Goal: Task Accomplishment & Management: Complete application form

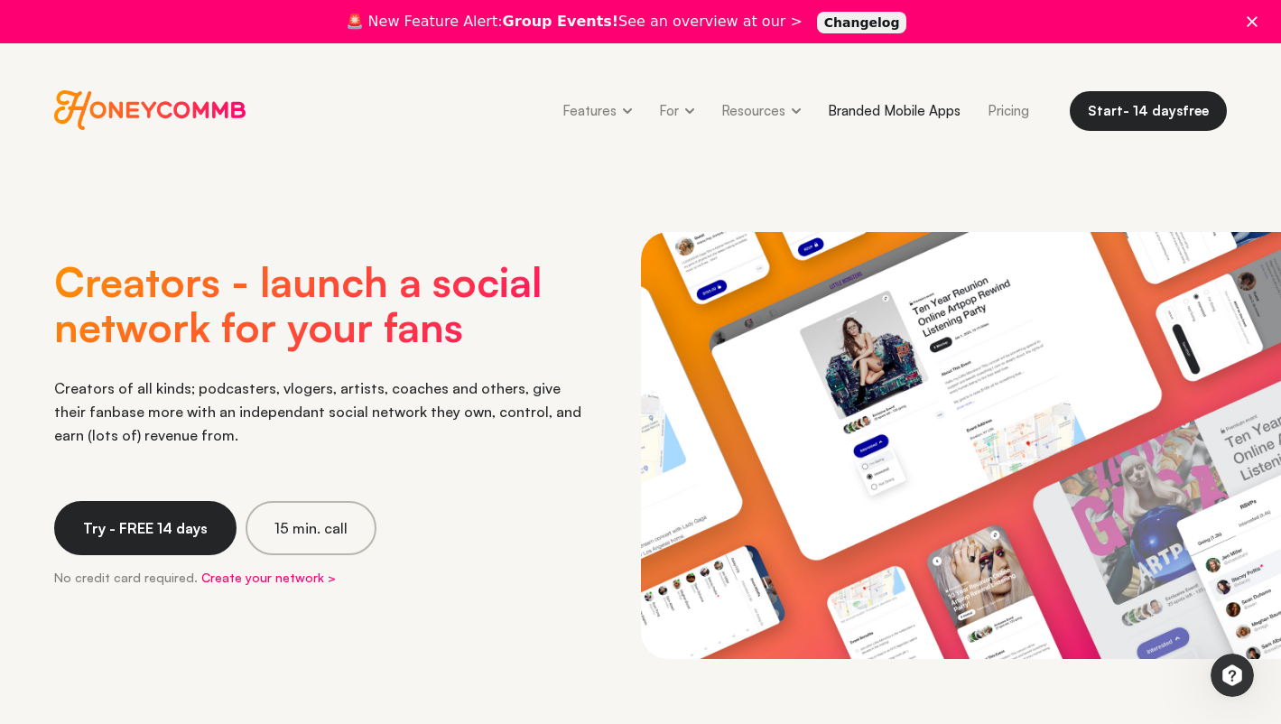
click at [901, 102] on link "Branded Mobile Apps" at bounding box center [895, 110] width 160 height 41
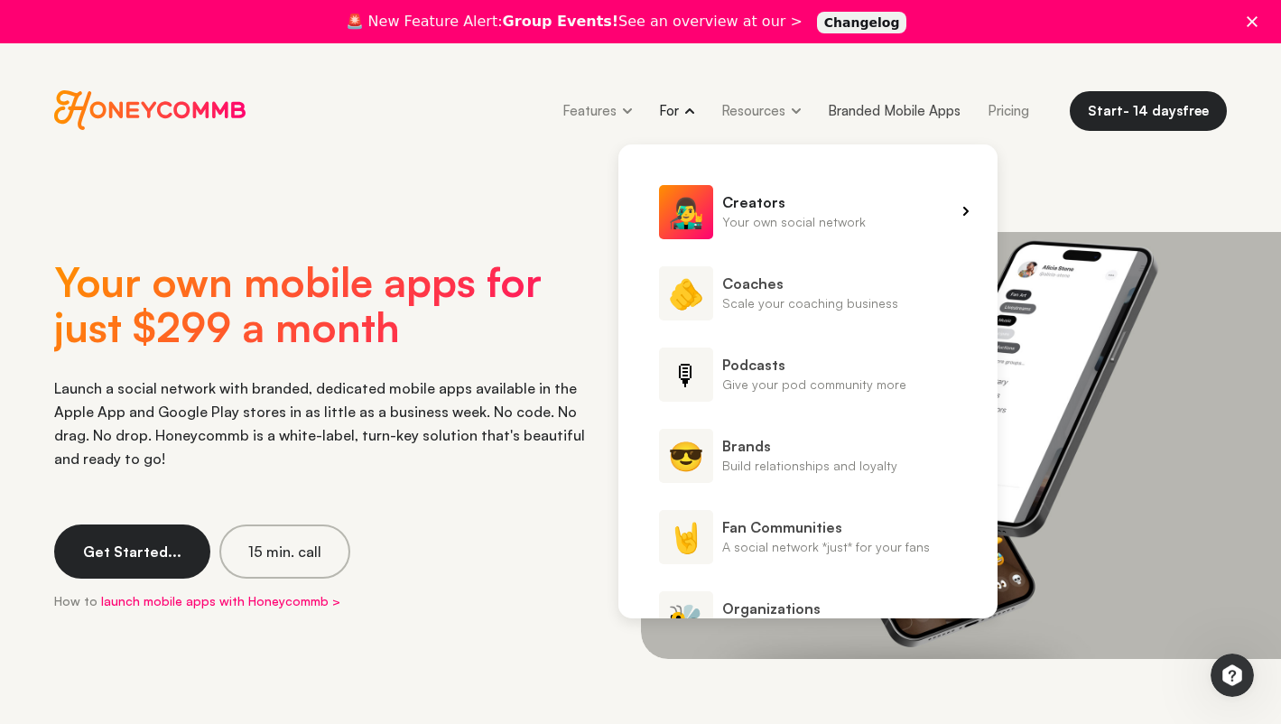
click at [699, 212] on span "👨‍🎤" at bounding box center [686, 212] width 54 height 54
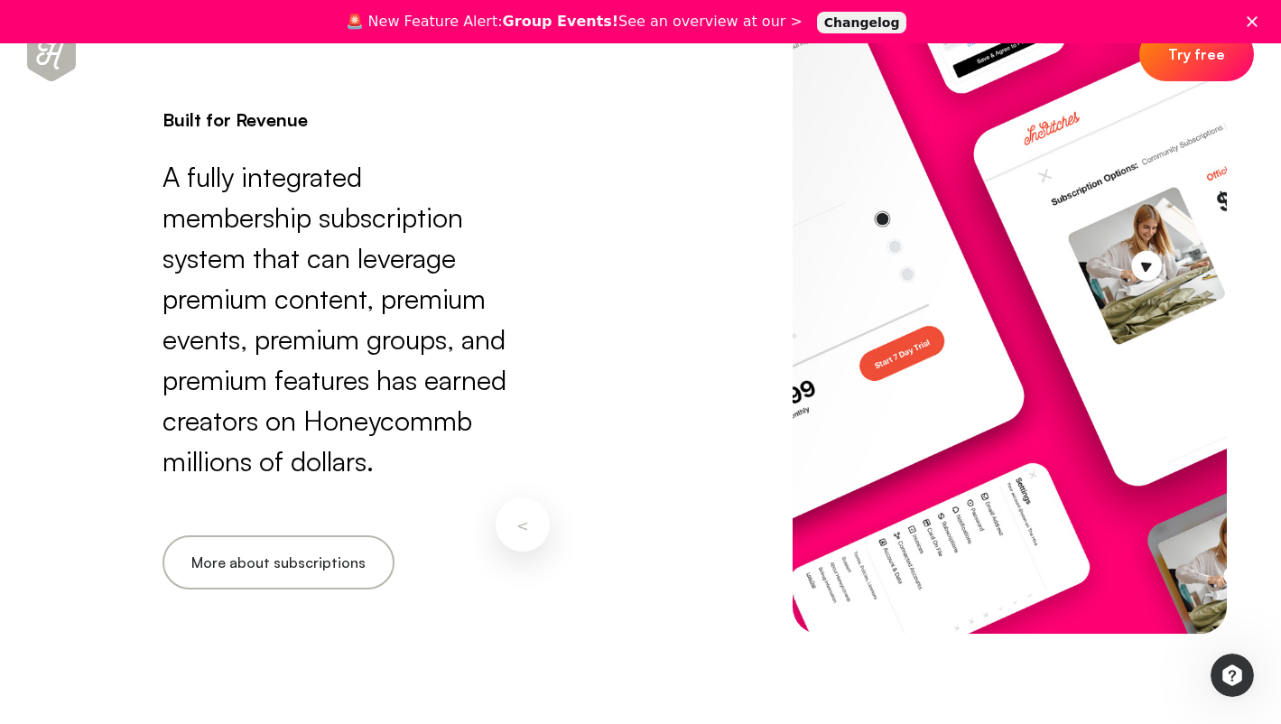
scroll to position [3615, 0]
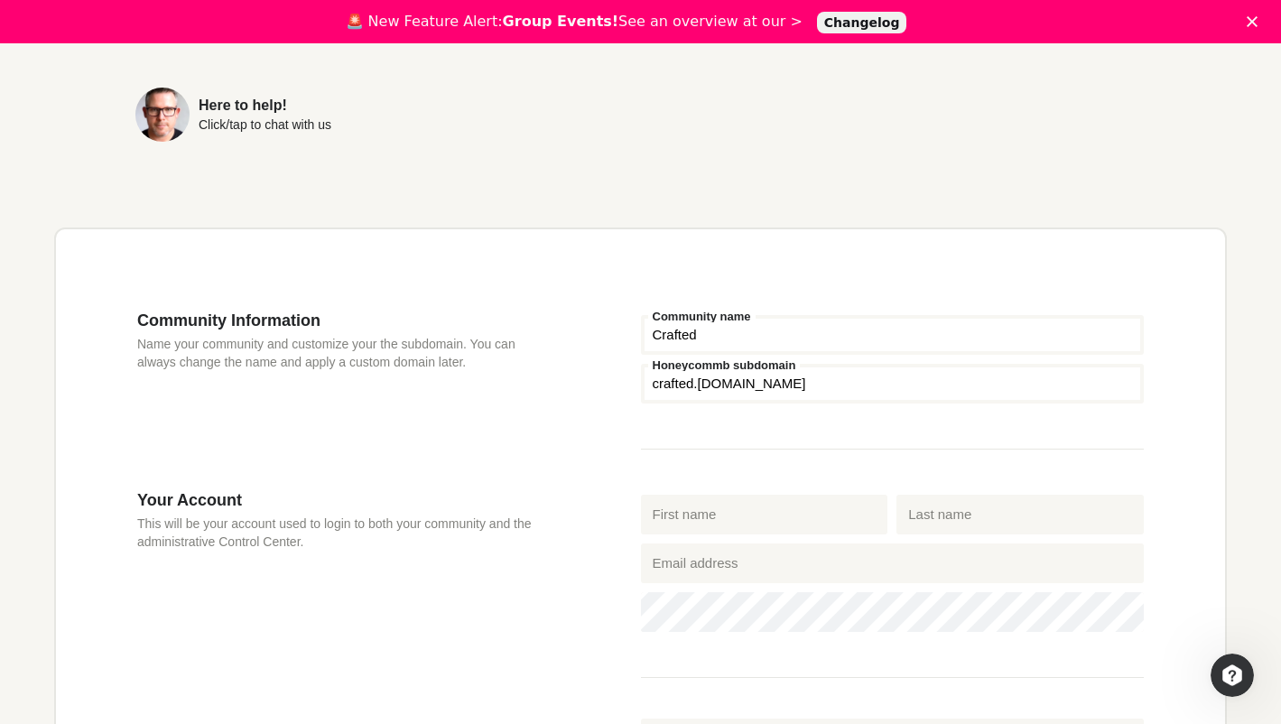
type input "Crafted"
click at [480, 489] on div "Community Information Name your community and customize your the subdomain. You…" at bounding box center [389, 401] width 504 height 180
type input "[PERSON_NAME]"
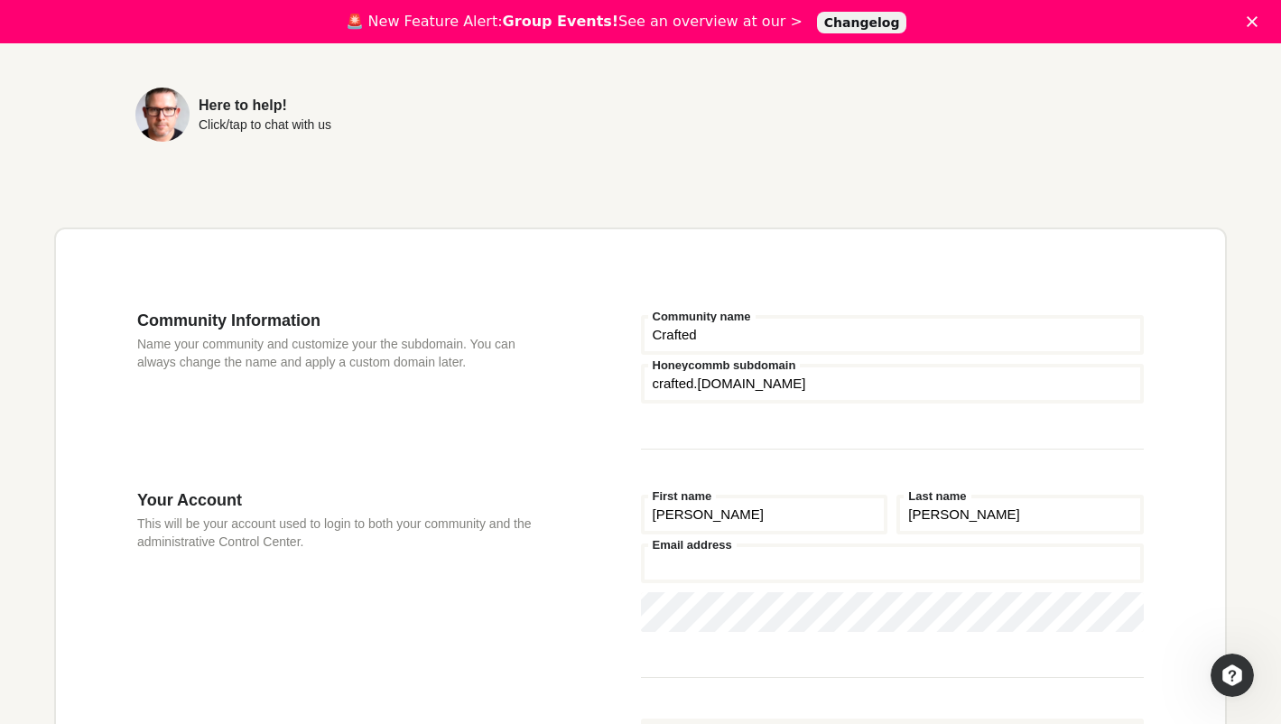
type input "[PERSON_NAME][EMAIL_ADDRESS][DOMAIN_NAME]"
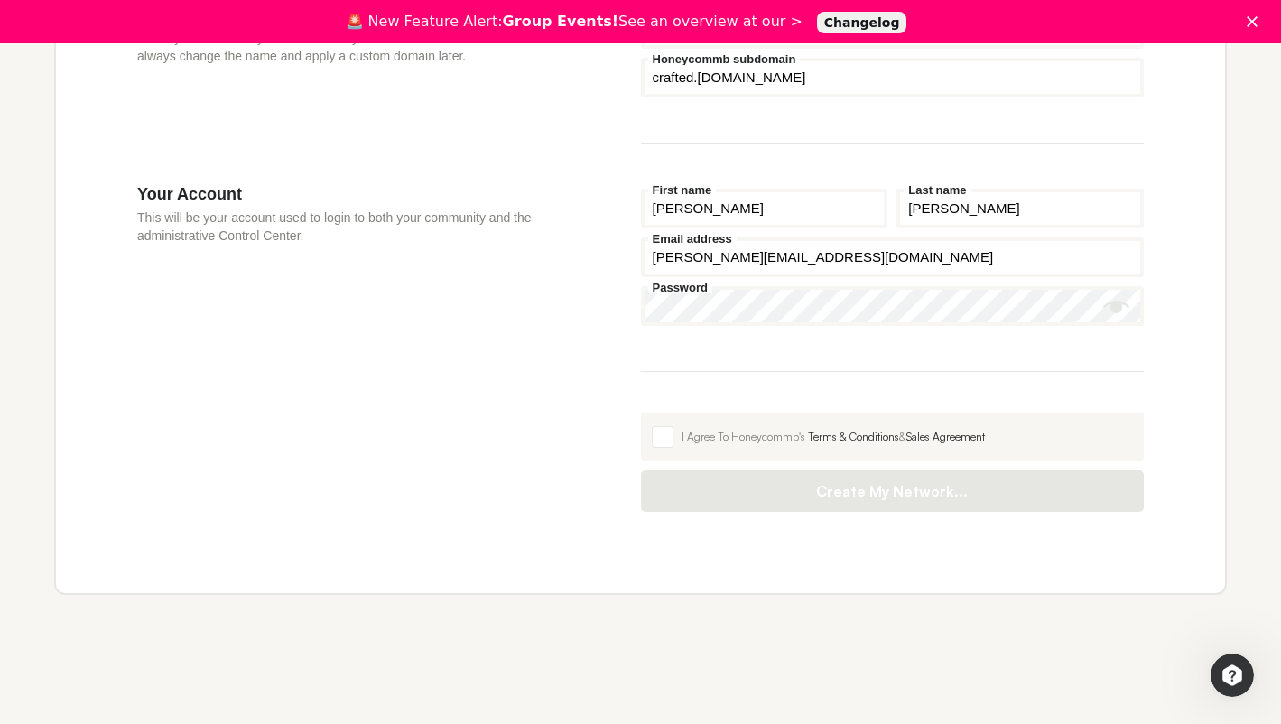
scroll to position [662, 0]
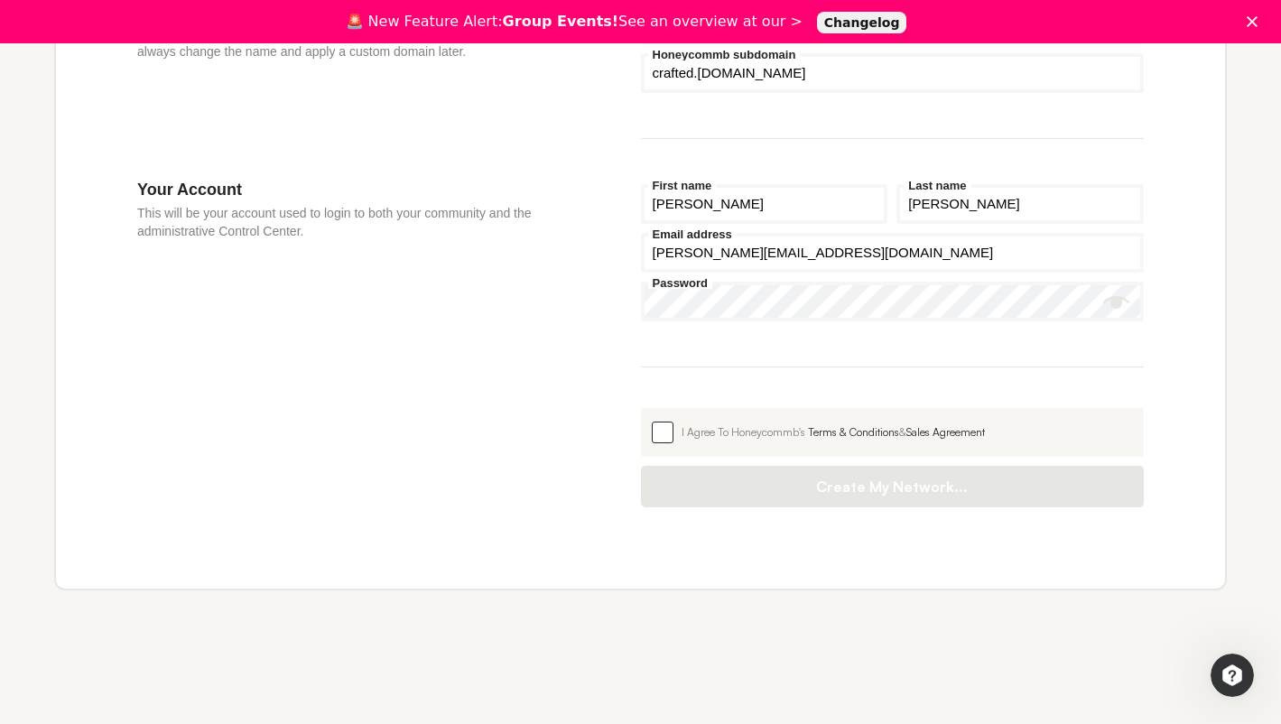
click at [661, 437] on span at bounding box center [663, 433] width 22 height 22
click at [641, 408] on input "I Agree To Honeycommb's Terms & Conditions & Sales Agreement" at bounding box center [641, 408] width 0 height 0
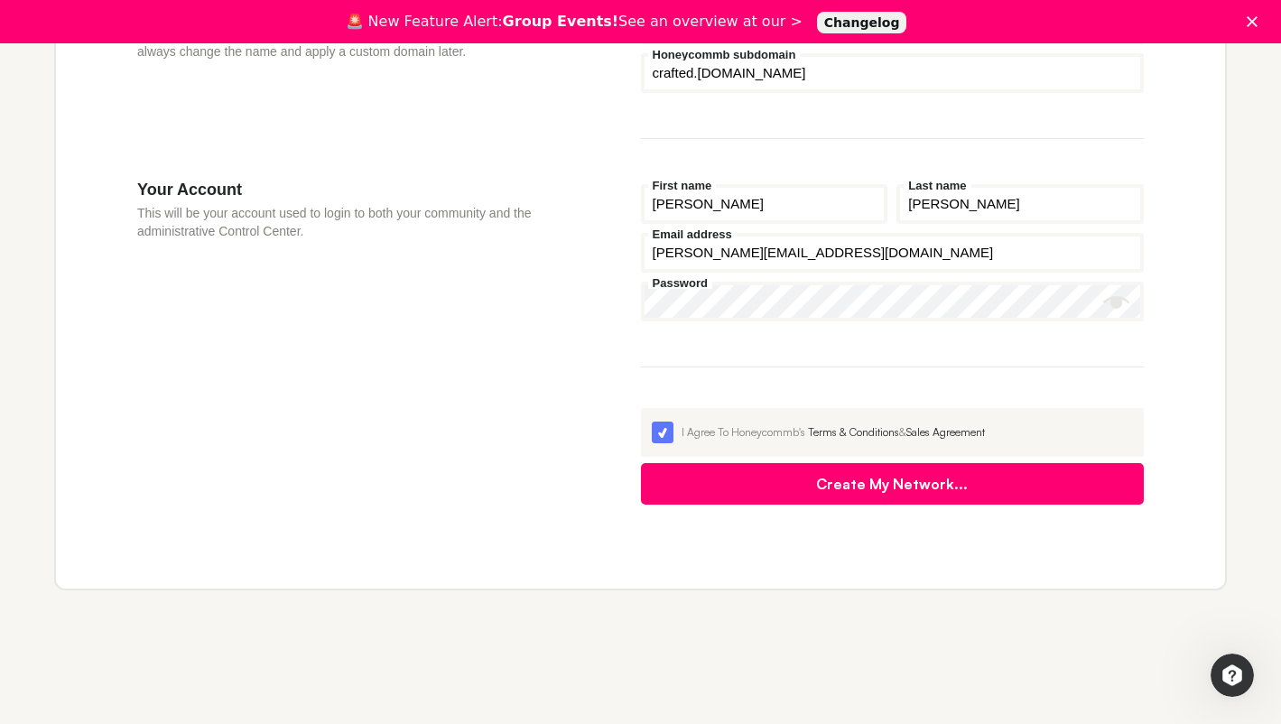
click at [683, 480] on button "Create My Network..." at bounding box center [893, 484] width 504 height 42
